Goal: Obtain resource: Download file/media

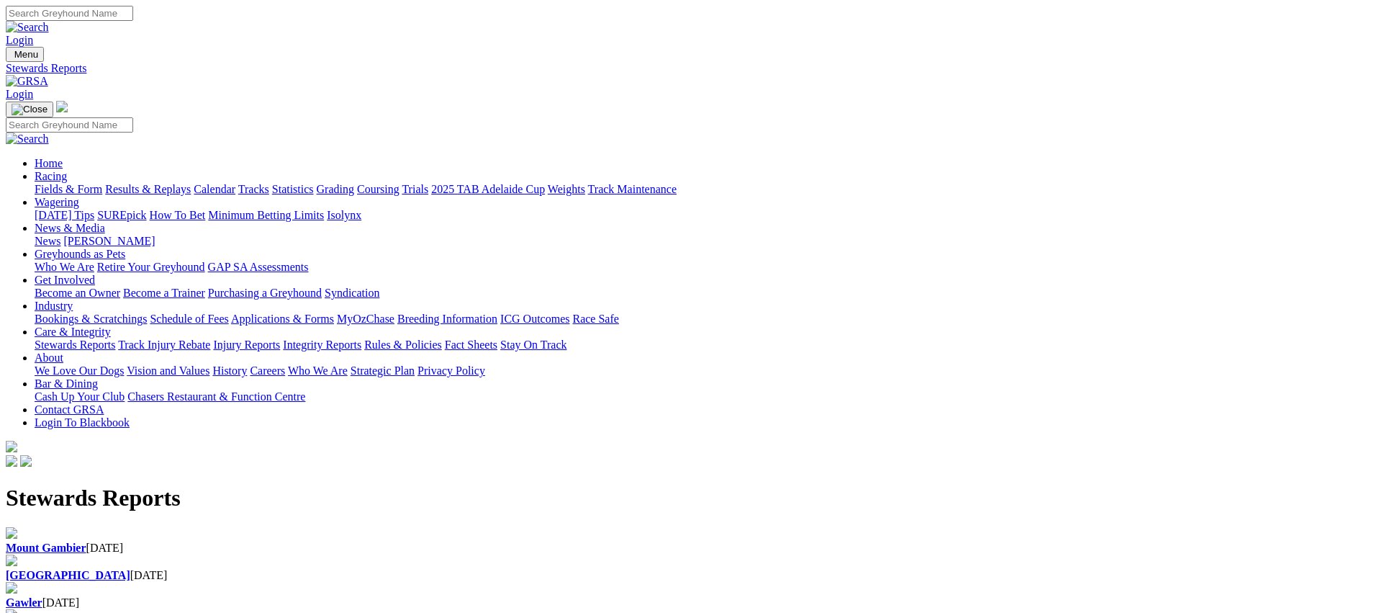
click at [67, 170] on link "Racing" at bounding box center [51, 176] width 32 height 12
click at [102, 183] on link "Fields & Form" at bounding box center [69, 189] width 68 height 12
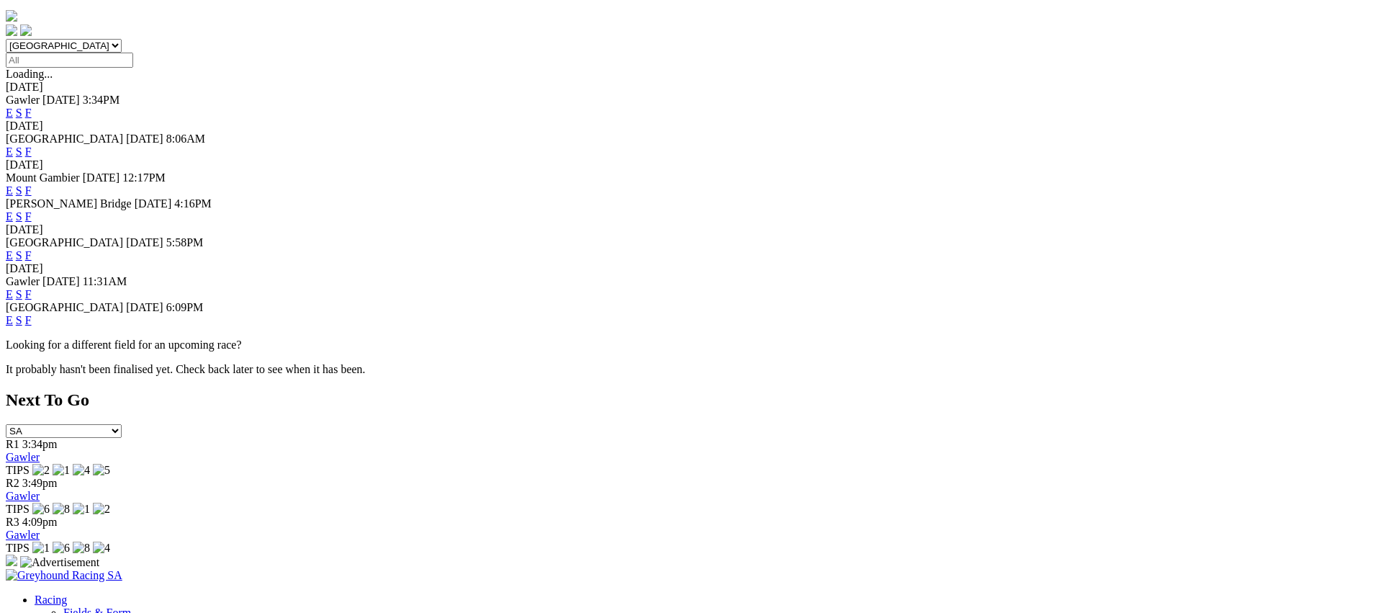
scroll to position [431, 0]
click at [32, 313] on link "F" at bounding box center [28, 319] width 6 height 12
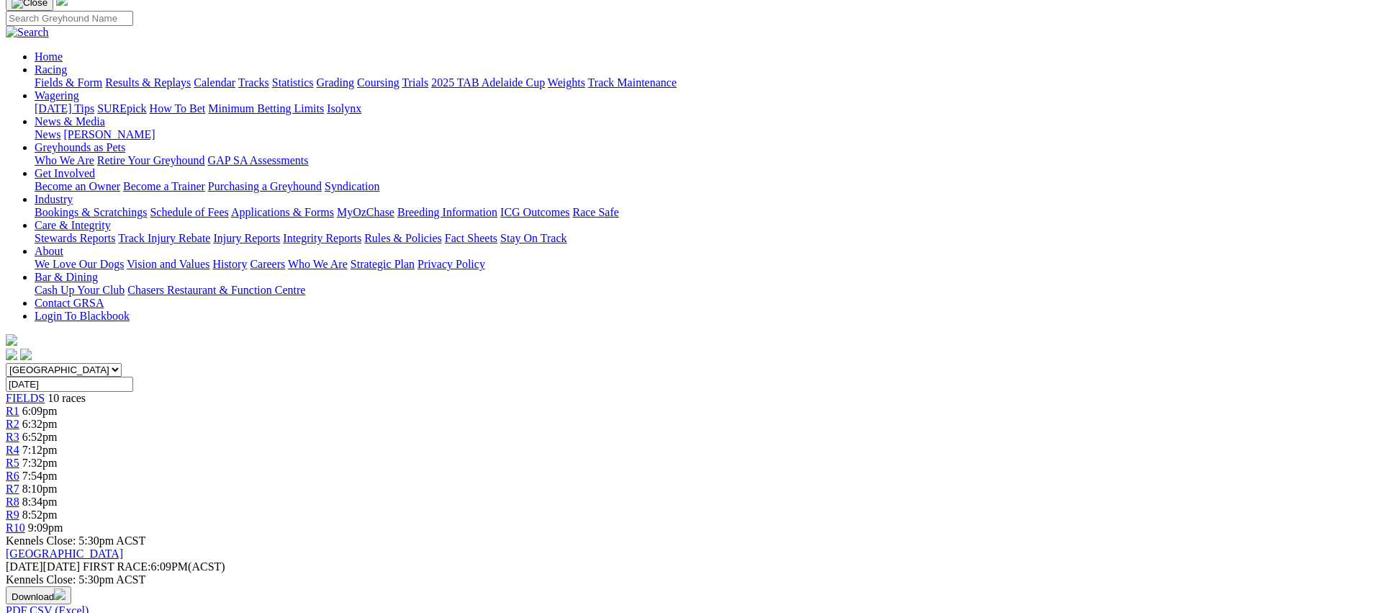
scroll to position [135, 0]
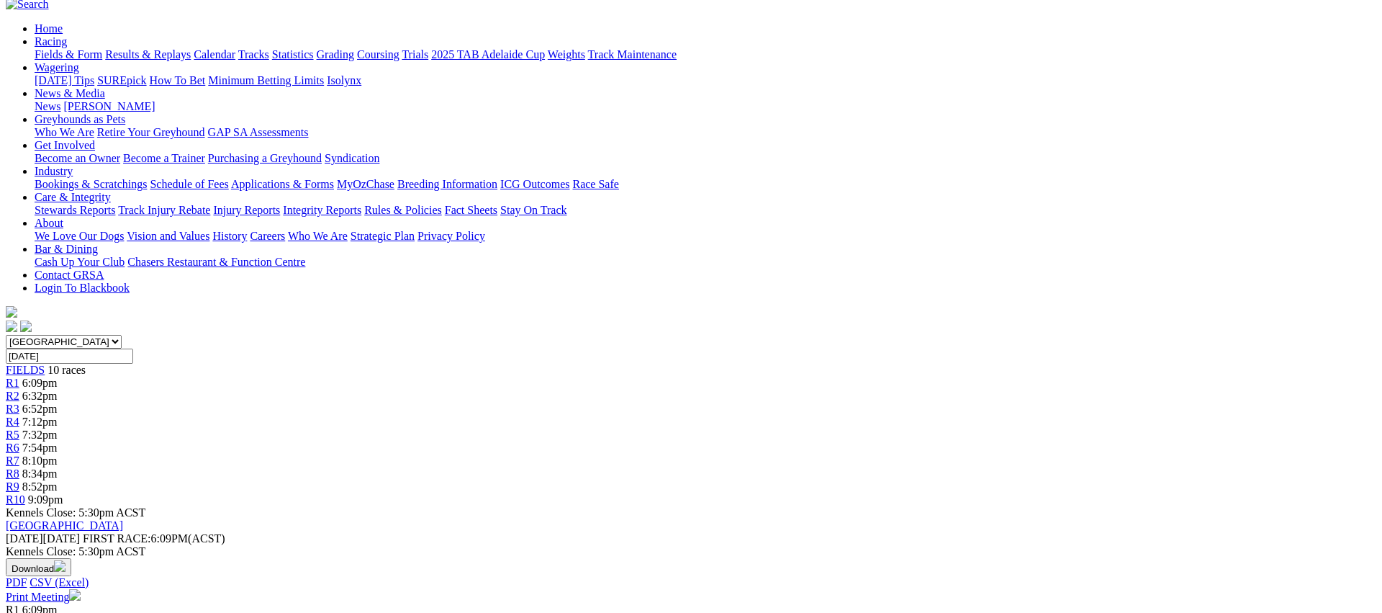
click at [81, 590] on link "Print Meeting" at bounding box center [43, 596] width 75 height 12
